Goal: Information Seeking & Learning: Learn about a topic

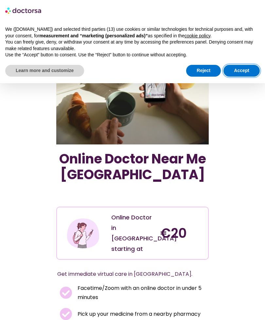
click at [243, 71] on button "Accept" at bounding box center [242, 71] width 36 height 12
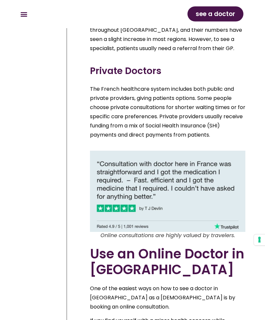
scroll to position [1134, 0]
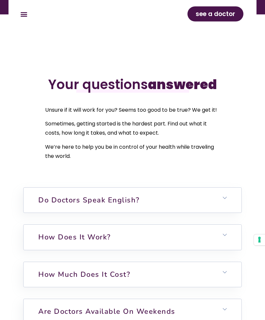
scroll to position [2050, 0]
click at [226, 200] on icon at bounding box center [225, 198] width 4 height 4
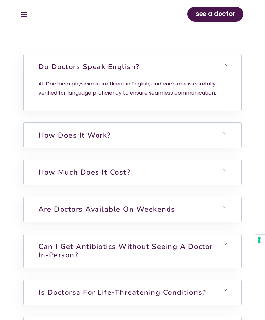
scroll to position [2184, 0]
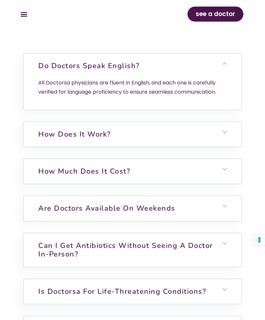
click at [229, 181] on h6 "How much does it cost?" at bounding box center [133, 171] width 218 height 25
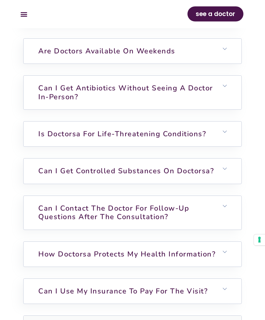
scroll to position [2437, 0]
click at [225, 100] on h6 "Can I get antibiotics without seeing a doctor in-person?" at bounding box center [133, 93] width 218 height 34
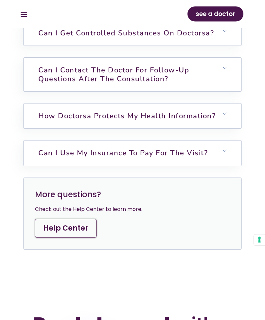
click at [228, 82] on h6 "Can I contact the doctor for follow-up questions after the consultation?" at bounding box center [133, 75] width 218 height 34
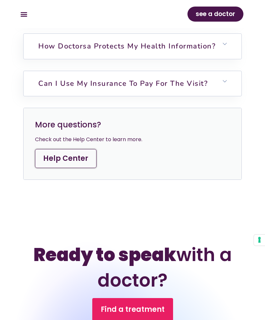
scroll to position [2748, 0]
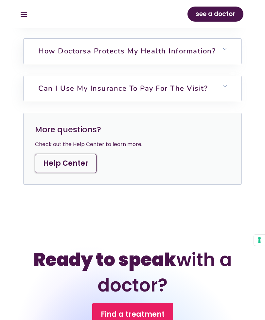
click at [228, 99] on h6 "Can I use my insurance to pay for the visit?" at bounding box center [133, 88] width 218 height 25
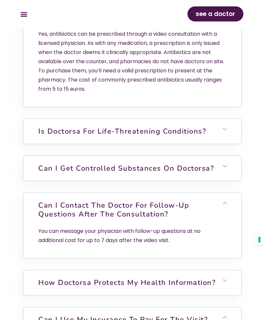
scroll to position [2479, 0]
